Goal: Find specific page/section: Find specific page/section

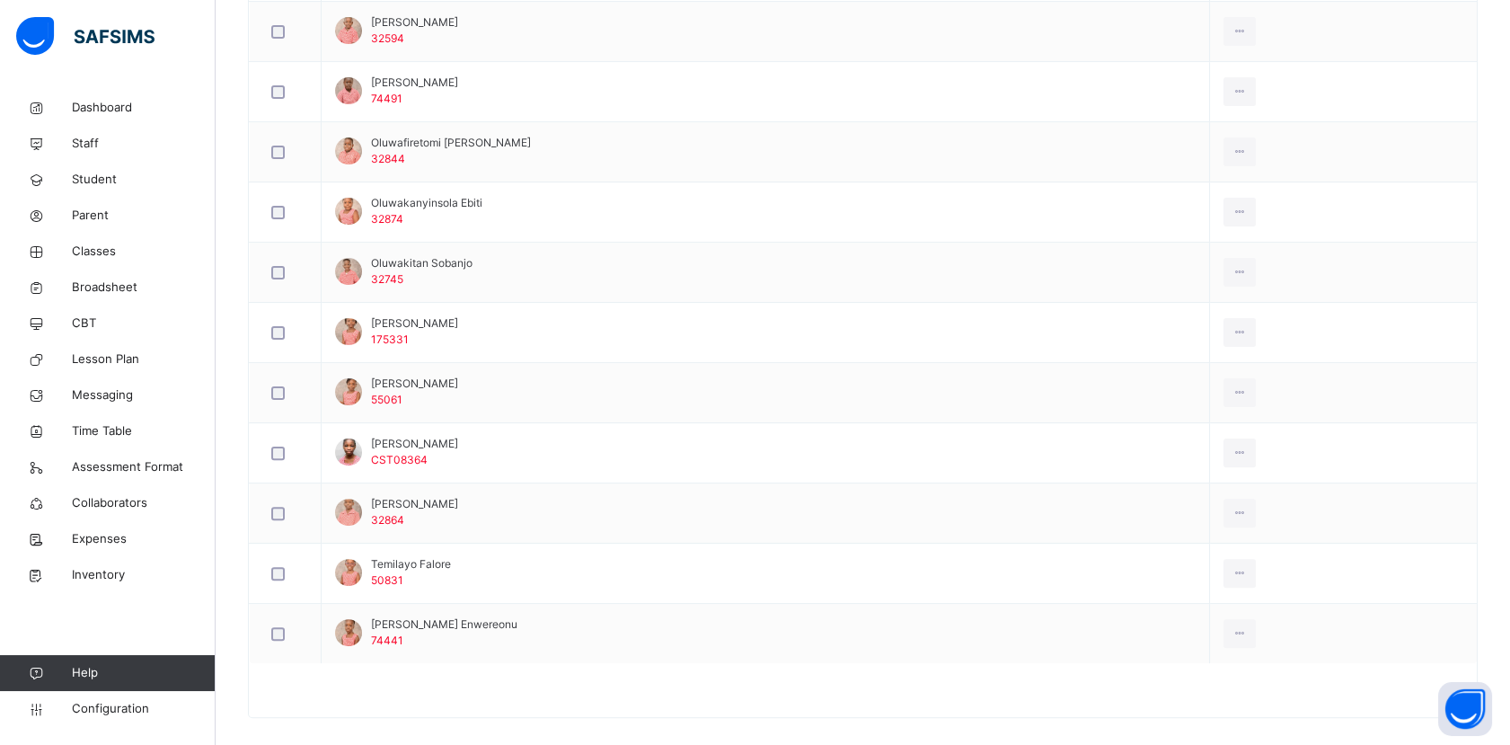
scroll to position [1256, 0]
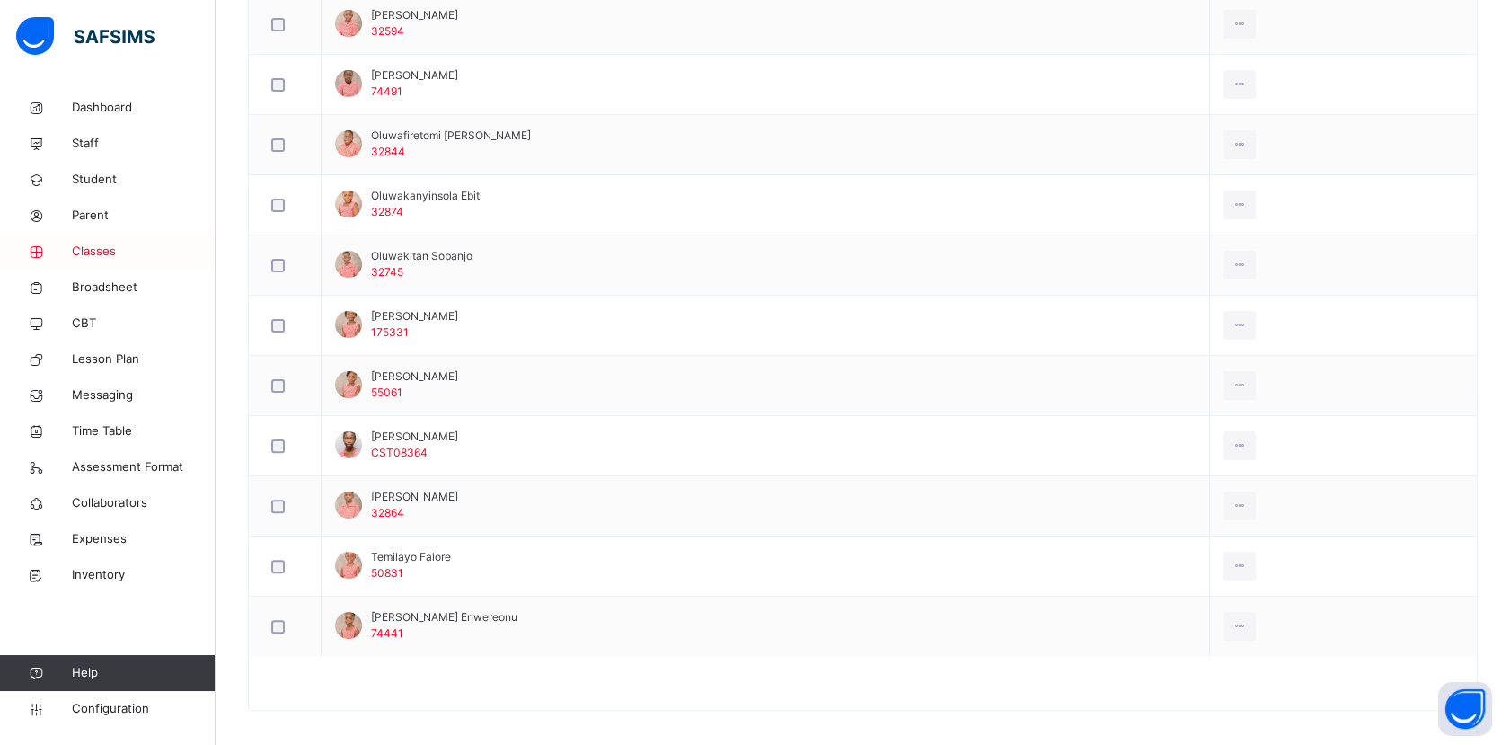
click at [115, 257] on span "Classes" at bounding box center [144, 252] width 144 height 18
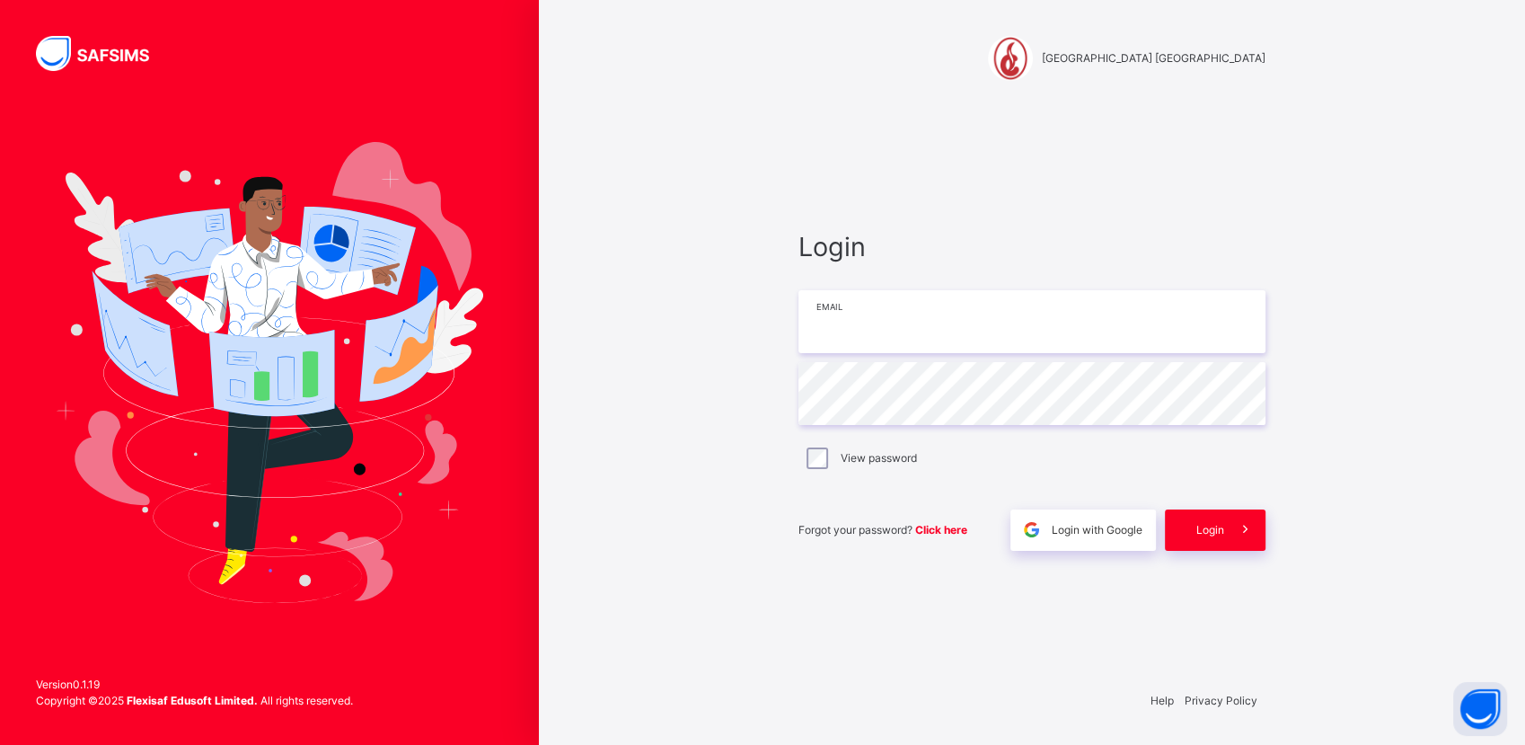
type input "**********"
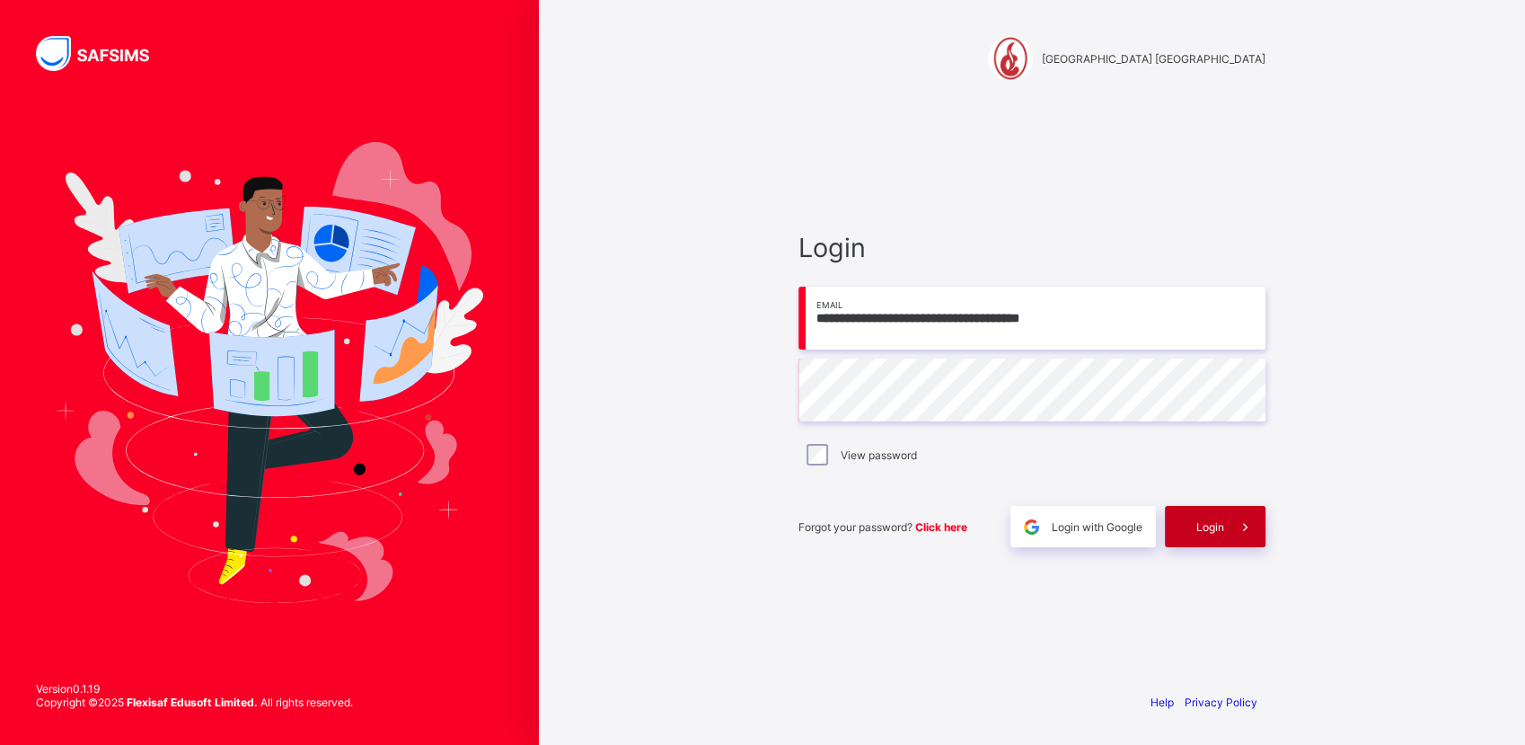
click at [1214, 534] on div "Login" at bounding box center [1215, 526] width 101 height 41
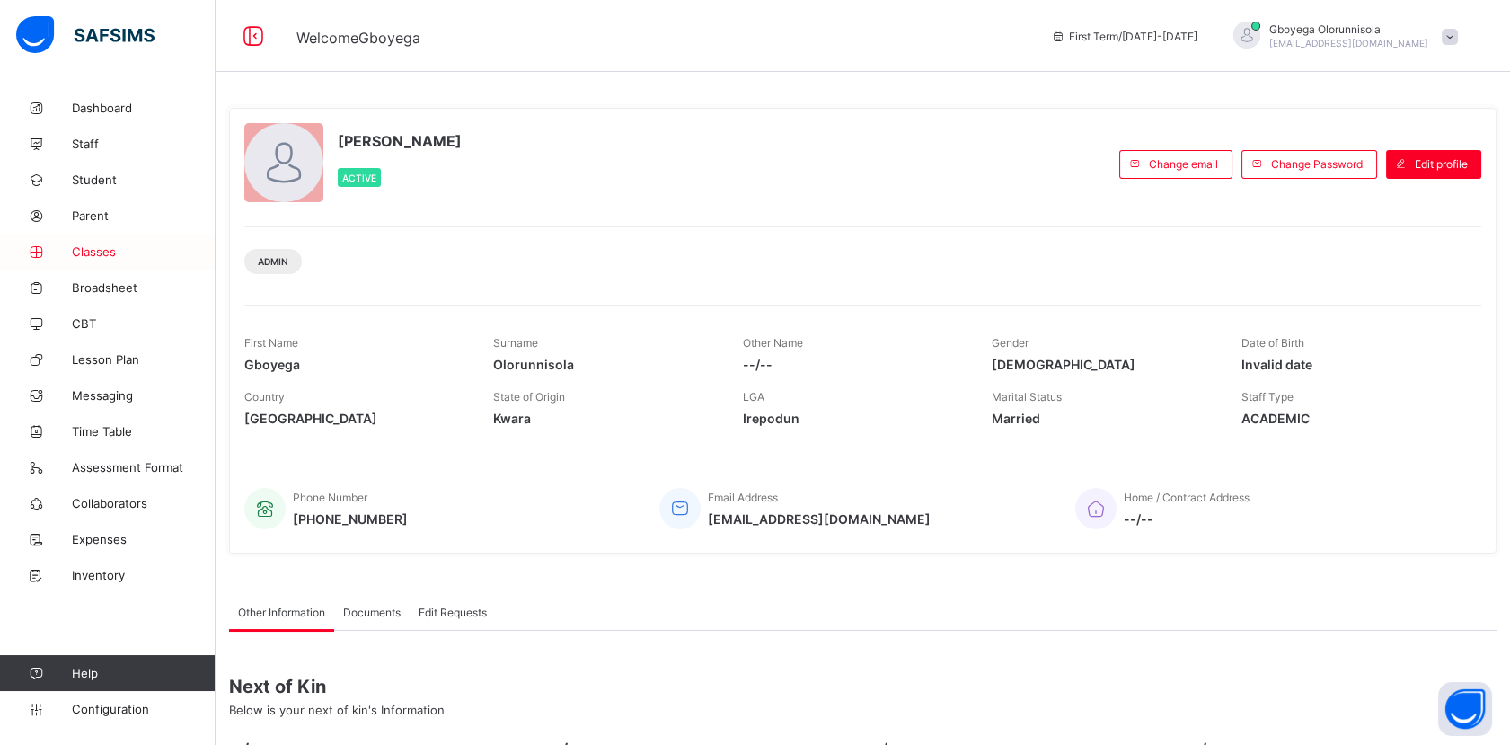
click at [90, 245] on span "Classes" at bounding box center [144, 251] width 144 height 14
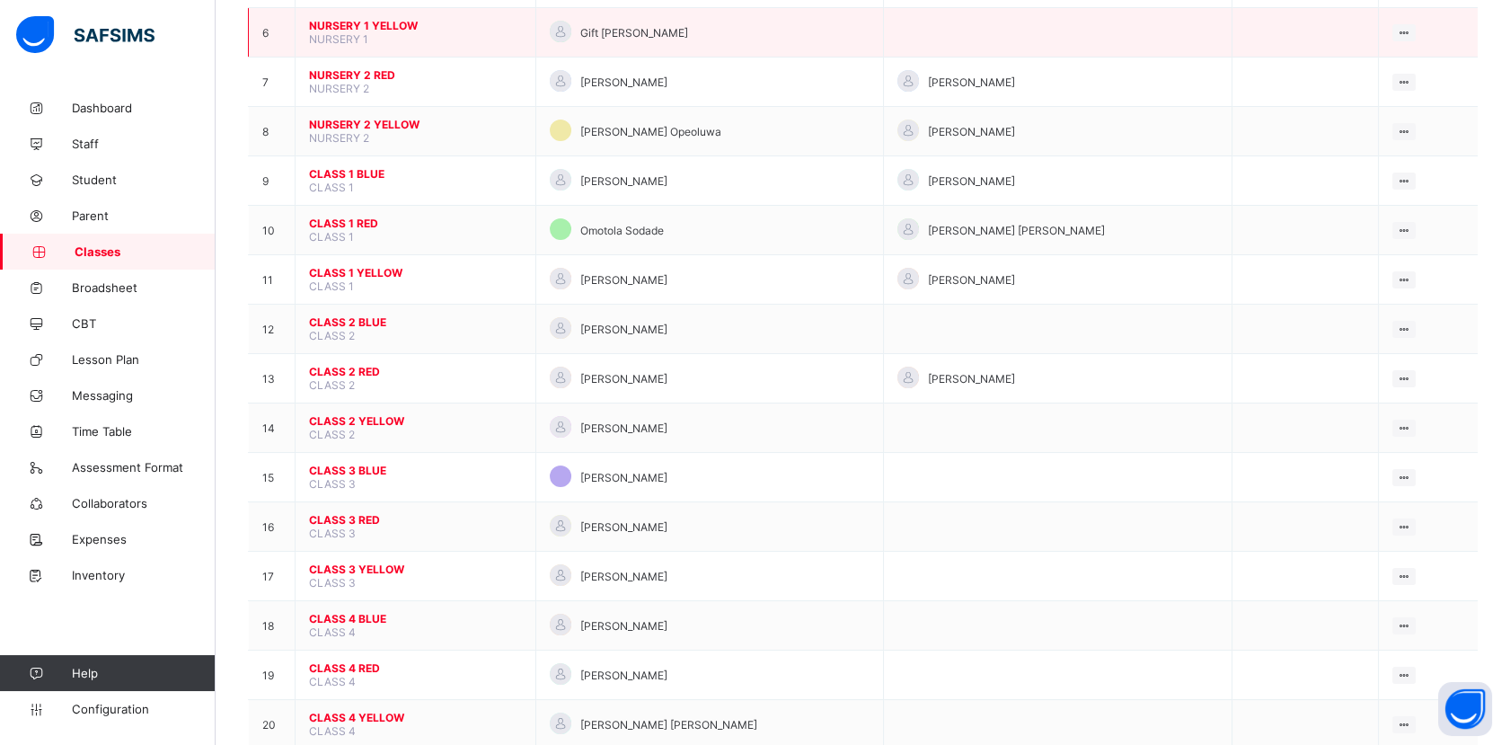
scroll to position [755, 0]
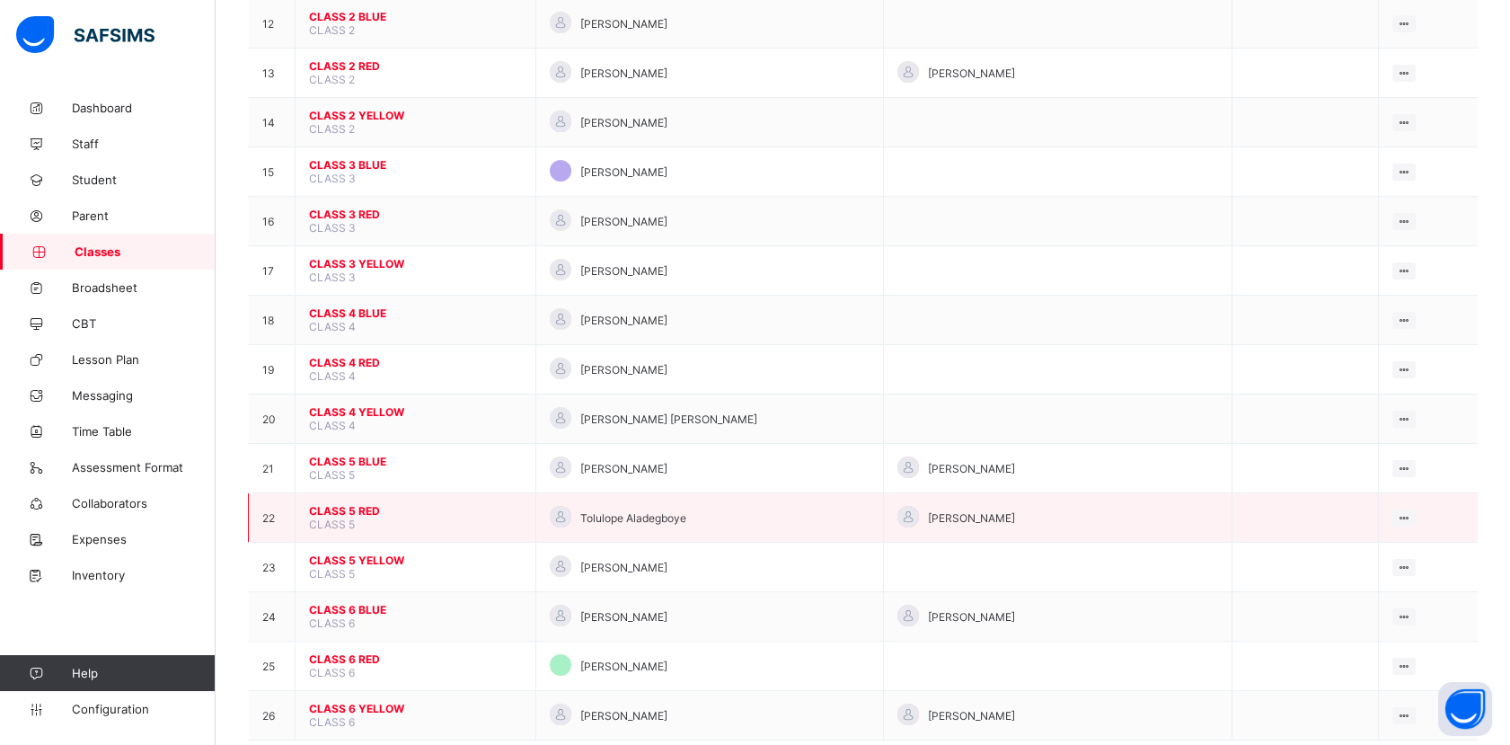
click at [347, 504] on span "CLASS 5 RED" at bounding box center [415, 510] width 213 height 13
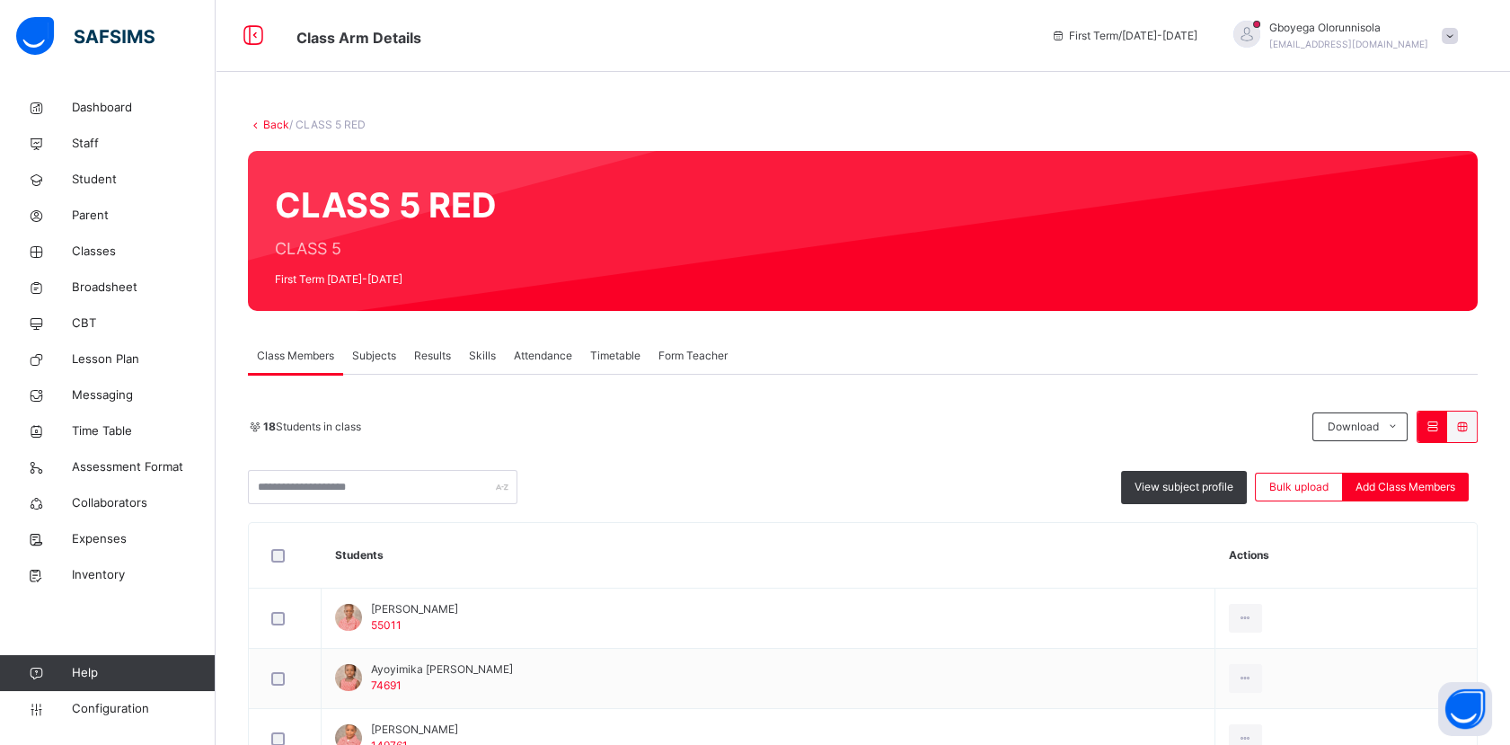
click at [380, 370] on div "Subjects" at bounding box center [374, 356] width 62 height 36
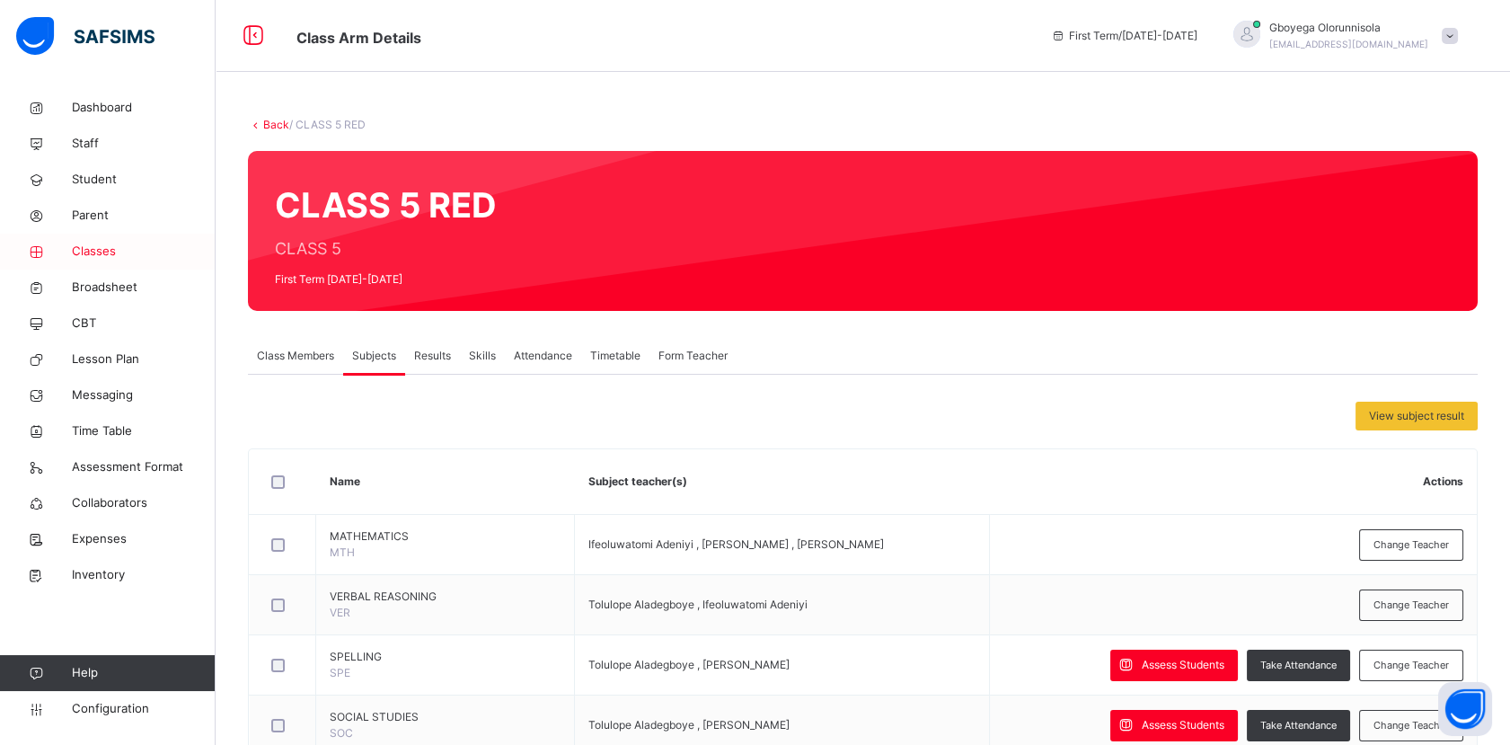
click at [101, 255] on span "Classes" at bounding box center [144, 252] width 144 height 18
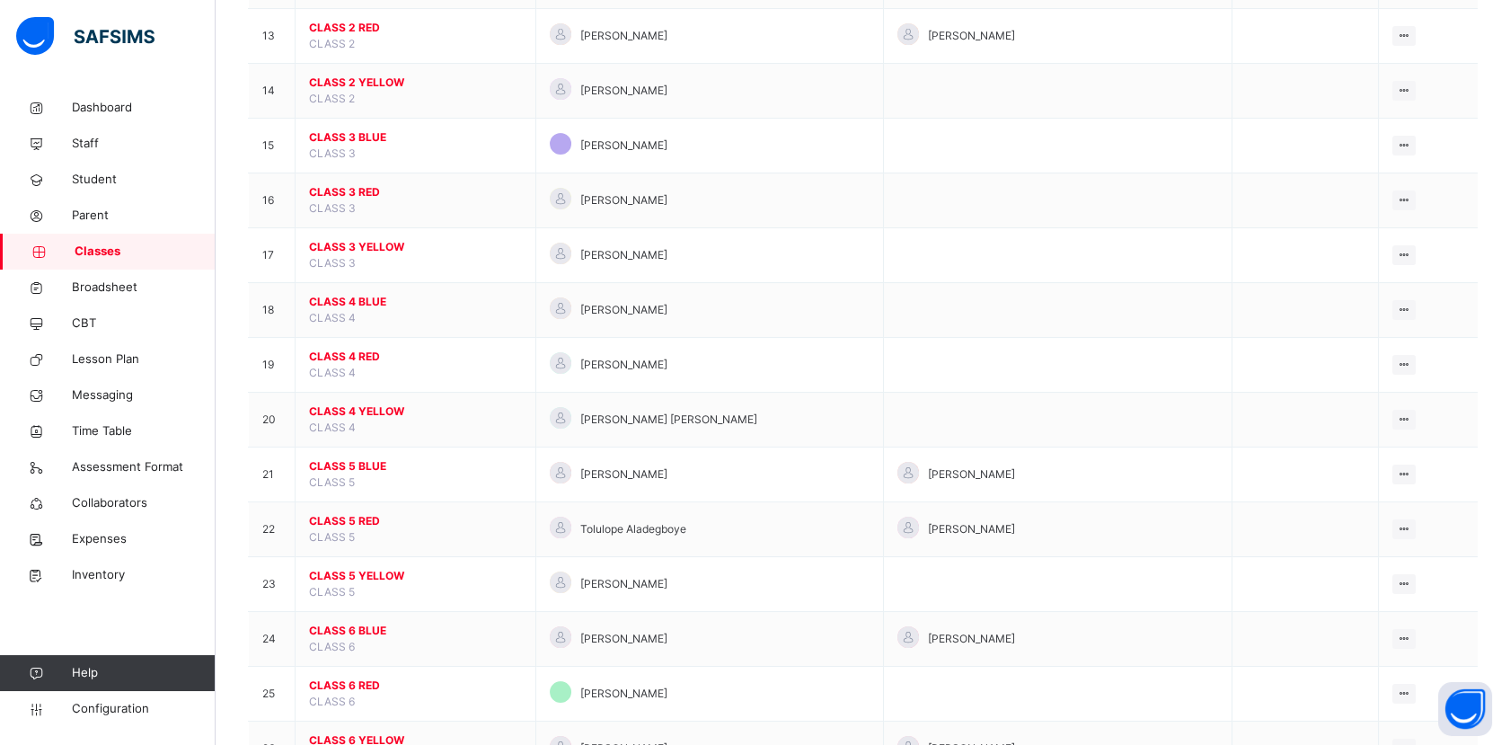
scroll to position [935, 0]
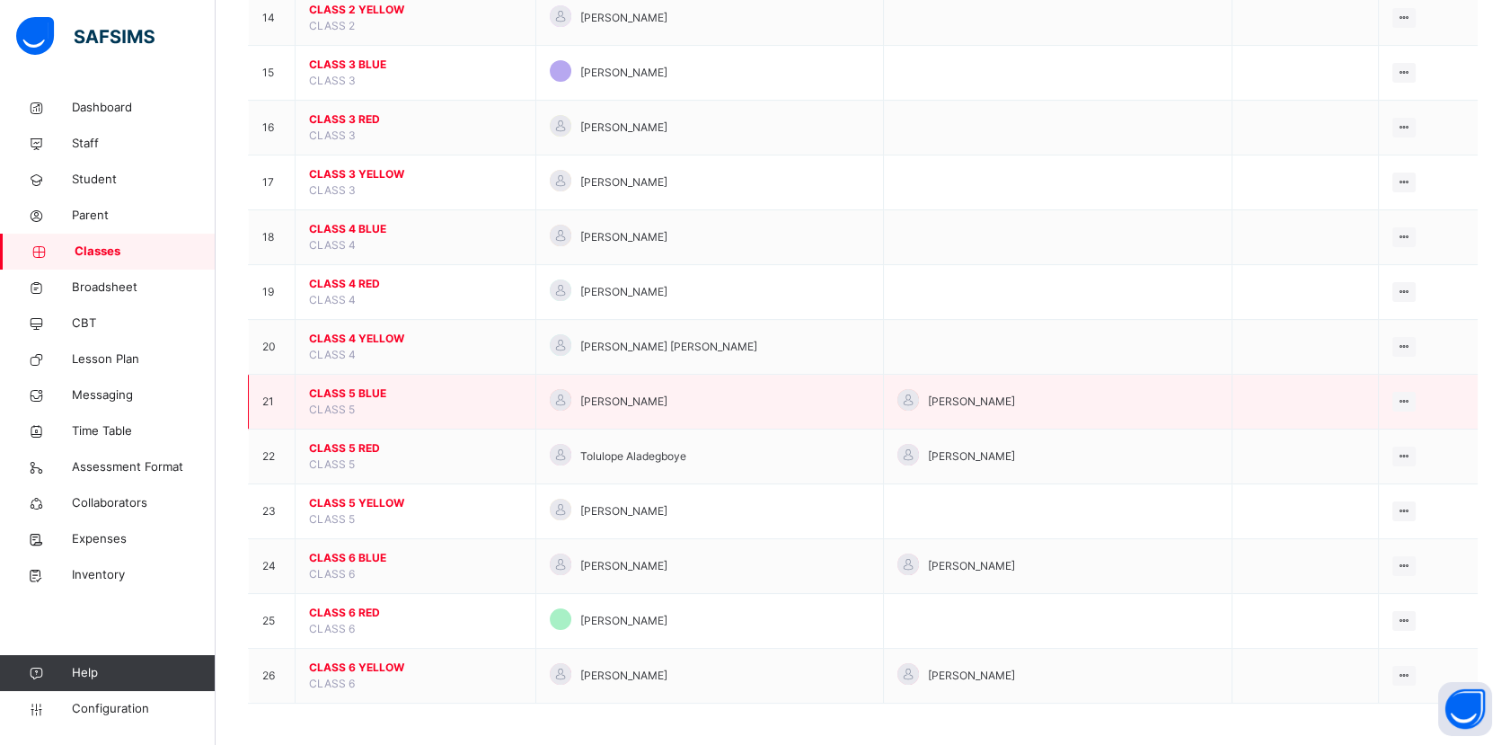
click at [337, 395] on span "CLASS 5 BLUE" at bounding box center [415, 393] width 213 height 16
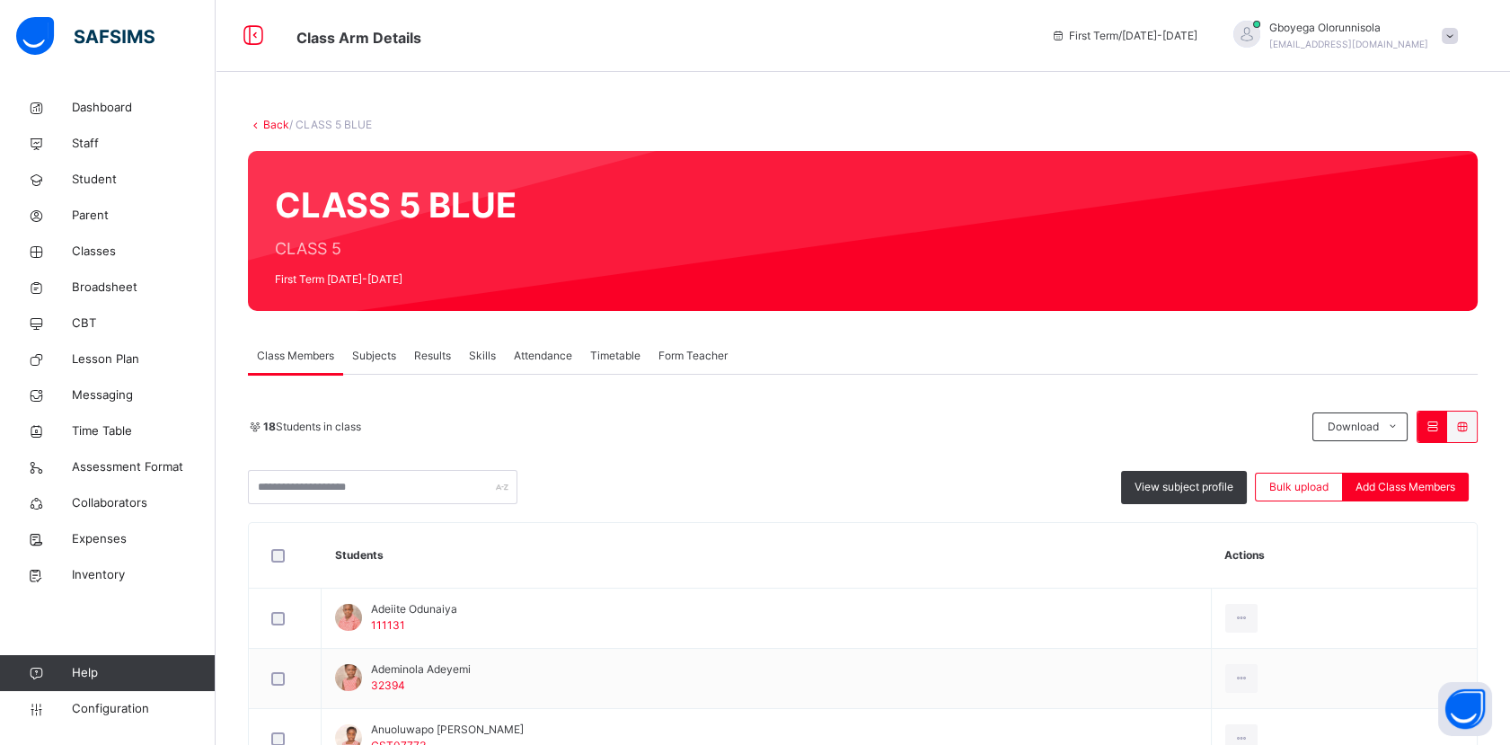
click at [370, 358] on span "Subjects" at bounding box center [374, 356] width 44 height 16
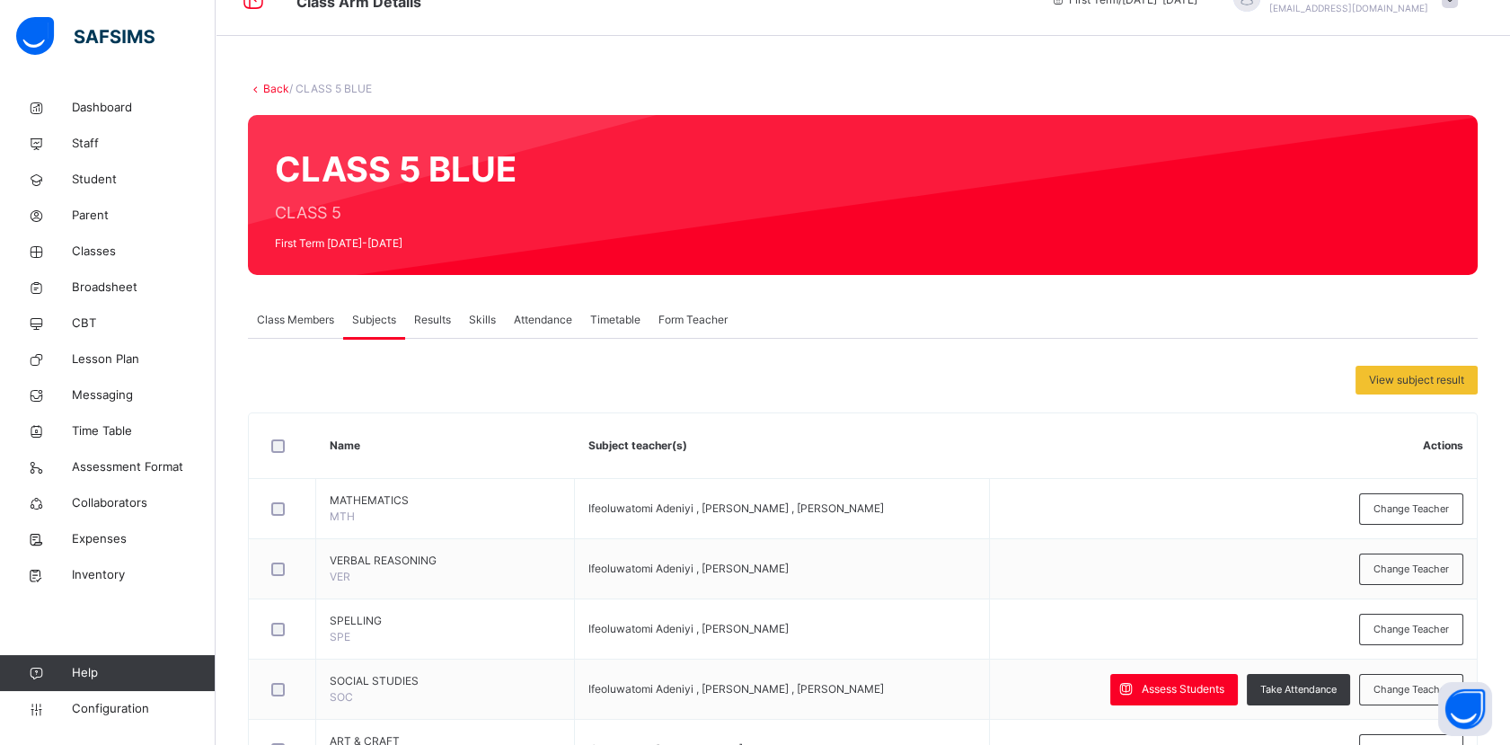
scroll to position [50, 0]
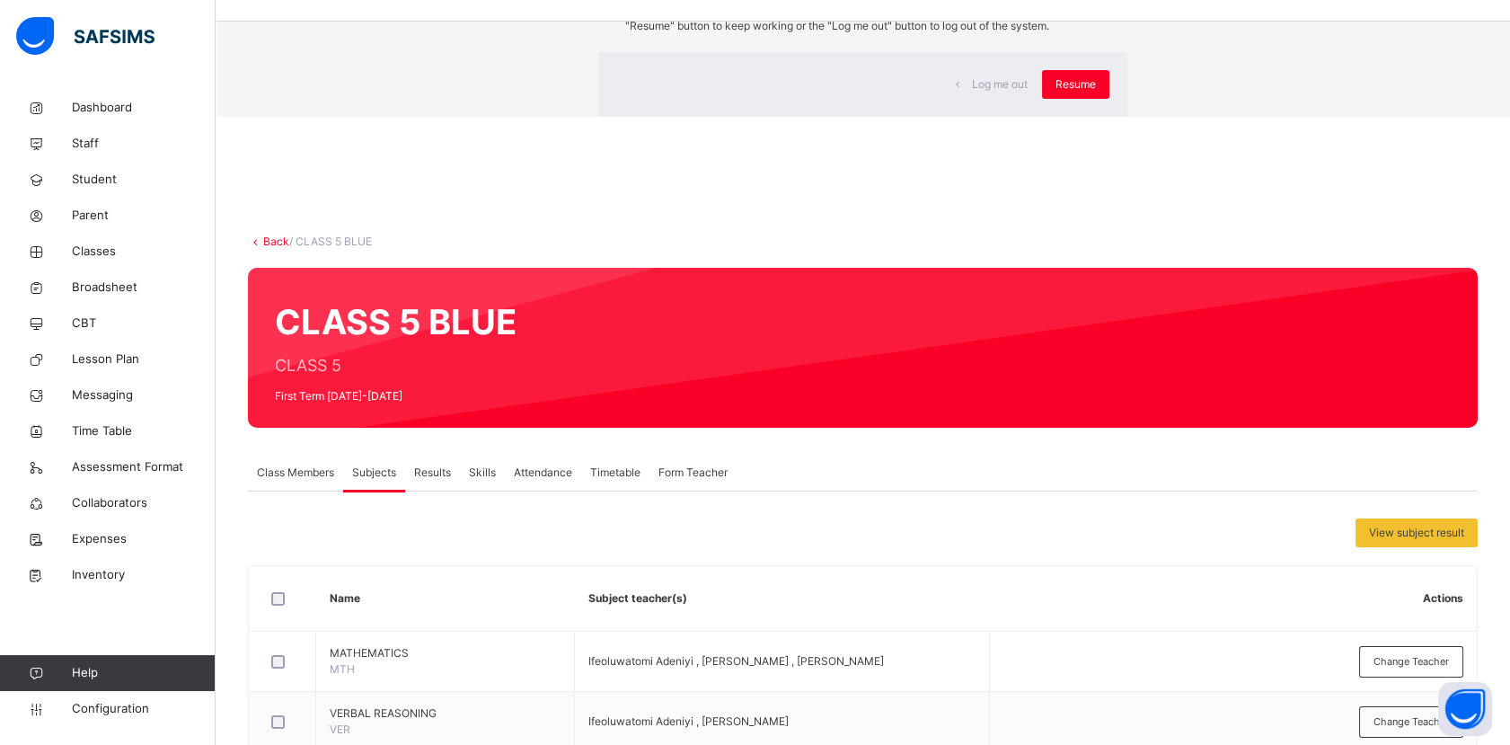
click at [1055, 93] on span "Resume" at bounding box center [1075, 84] width 40 height 16
